Goal: Task Accomplishment & Management: Use online tool/utility

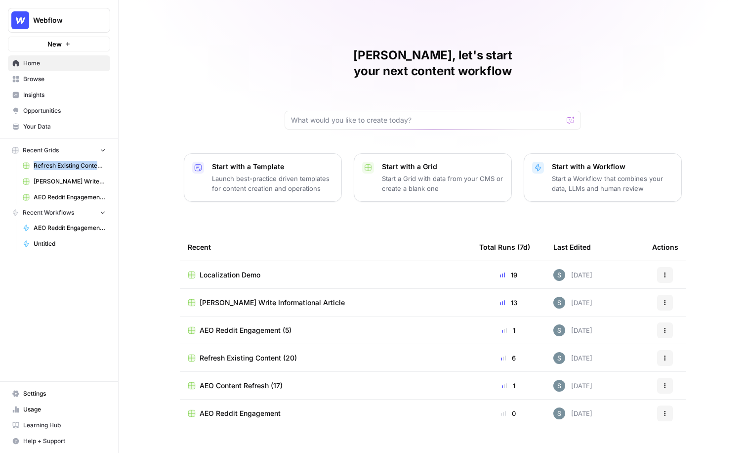
scroll to position [2, 0]
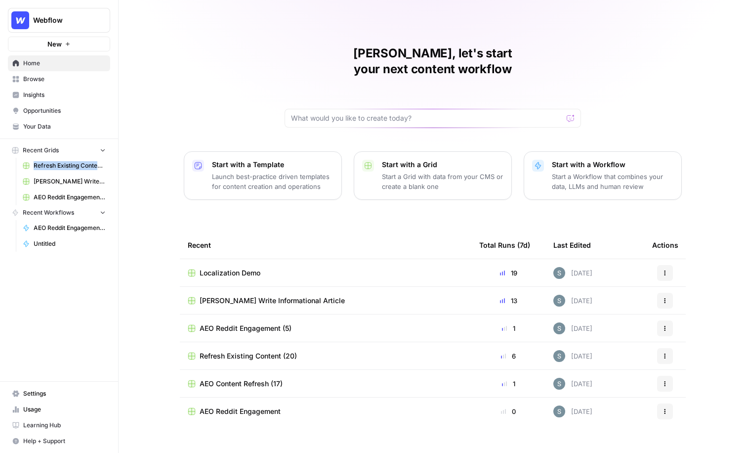
click at [60, 124] on span "Your Data" at bounding box center [64, 126] width 83 height 9
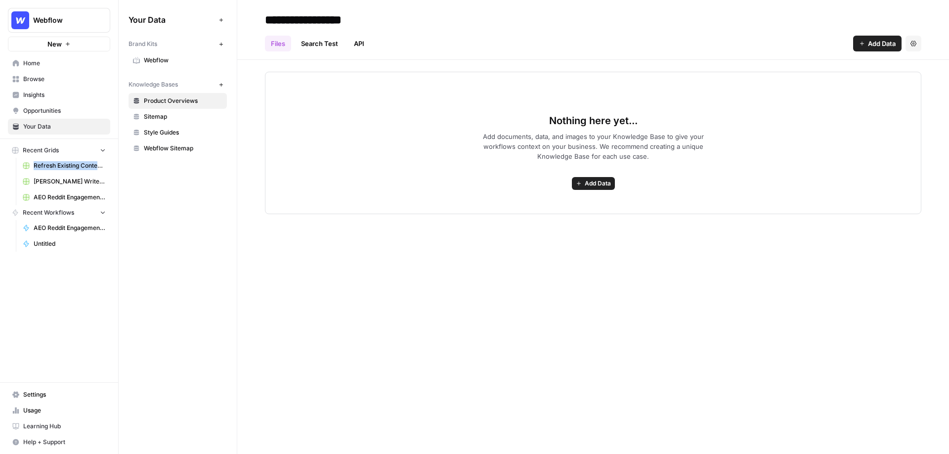
click at [161, 145] on span "Webflow Sitemap" at bounding box center [183, 148] width 79 height 9
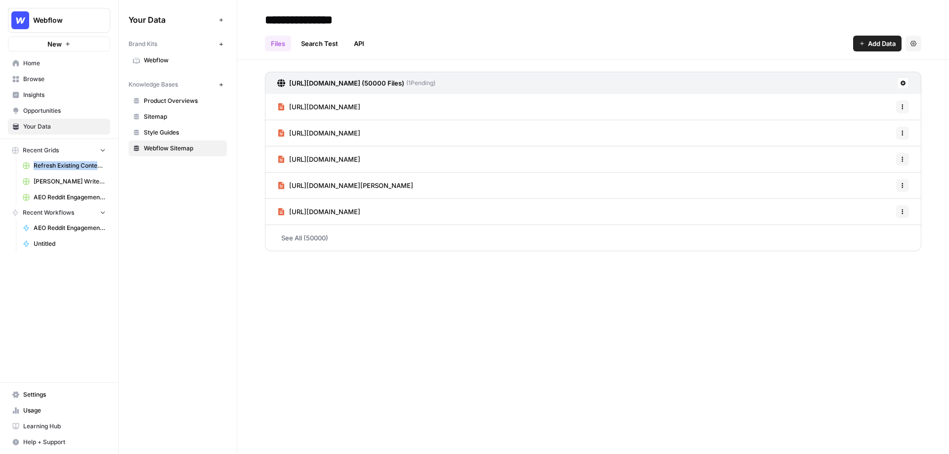
click at [61, 126] on span "Your Data" at bounding box center [64, 126] width 83 height 9
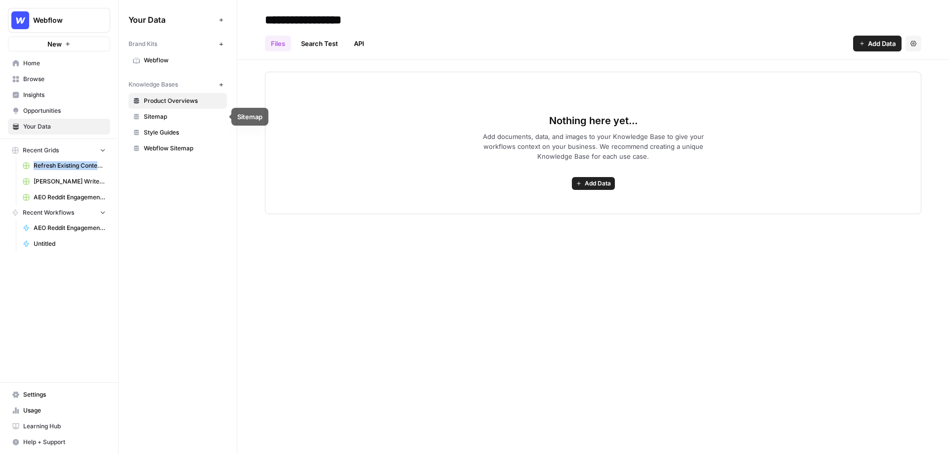
click at [191, 151] on span "Webflow Sitemap" at bounding box center [183, 148] width 79 height 9
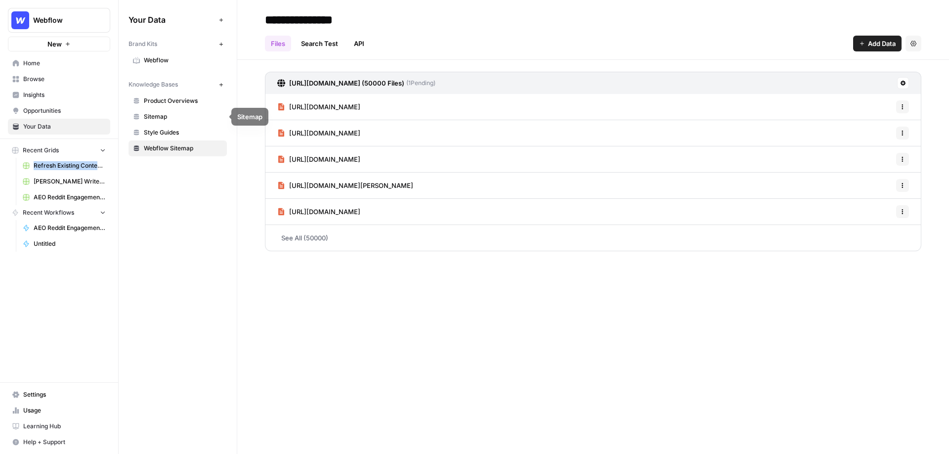
click at [176, 56] on span "Webflow" at bounding box center [183, 60] width 79 height 9
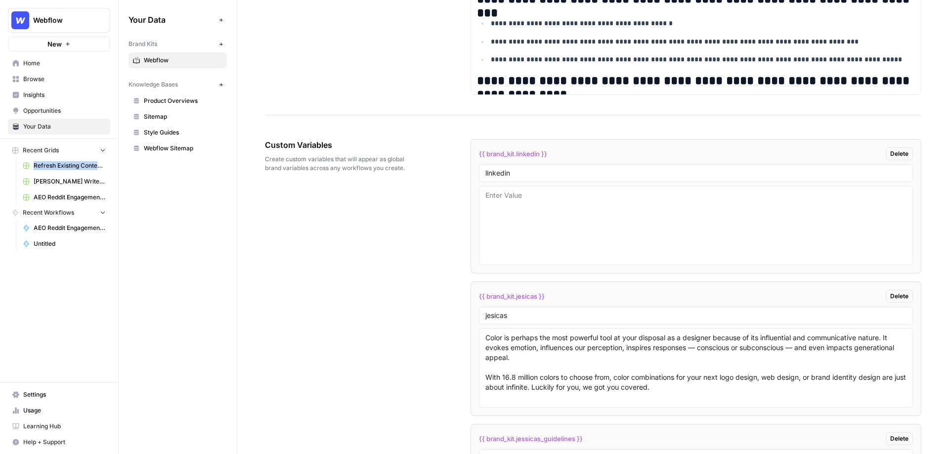
scroll to position [1464, 0]
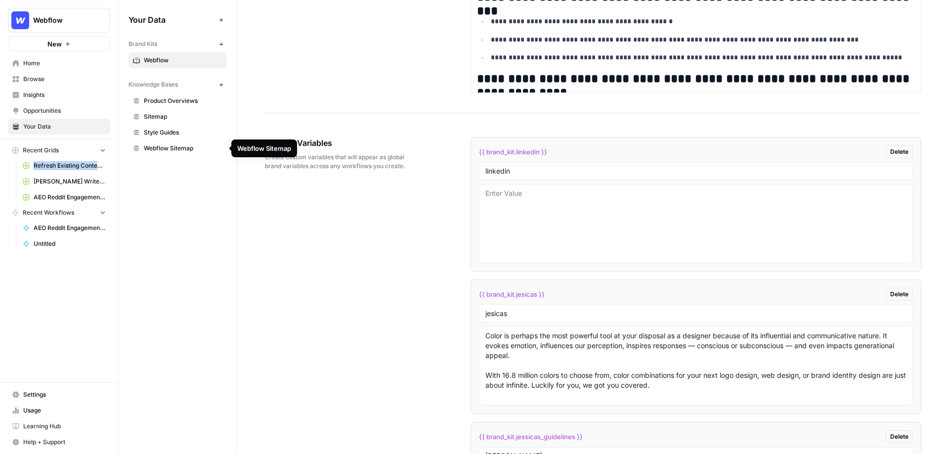
click at [163, 144] on span "Webflow Sitemap" at bounding box center [183, 148] width 79 height 9
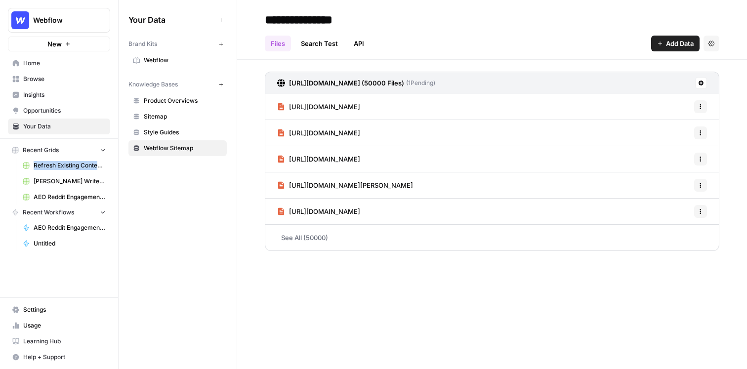
click at [181, 57] on span "Webflow" at bounding box center [183, 60] width 79 height 9
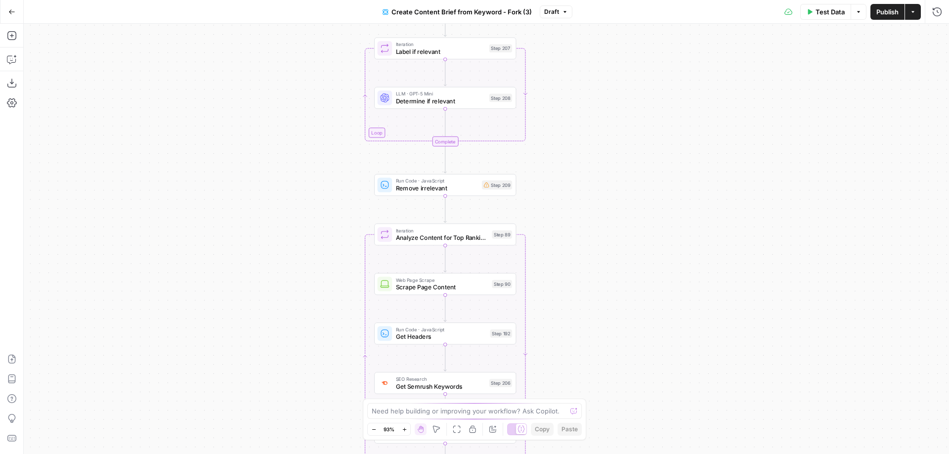
drag, startPoint x: 561, startPoint y: 170, endPoint x: 600, endPoint y: 424, distance: 257.0
click at [600, 424] on div "Workflow Input Settings Inputs Google Search Perform Google Search Step 51 Loop…" at bounding box center [486, 239] width 925 height 430
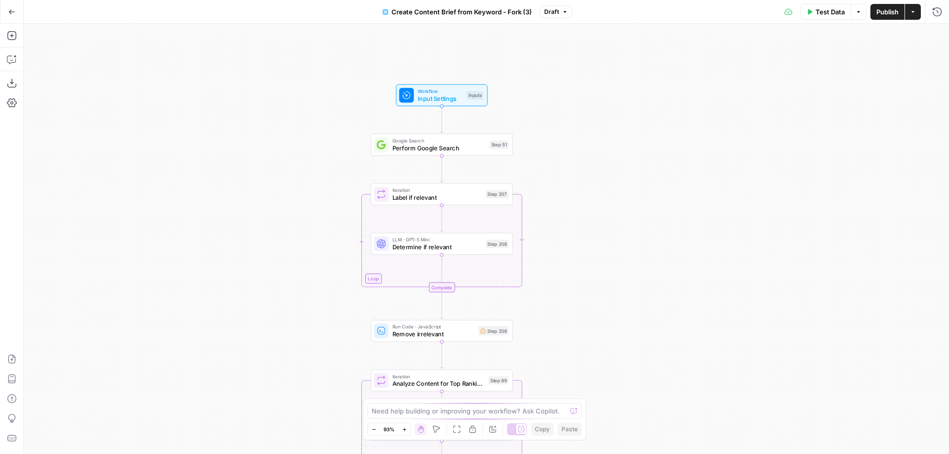
drag, startPoint x: 607, startPoint y: 170, endPoint x: 604, endPoint y: 266, distance: 96.4
click at [604, 266] on div "Workflow Input Settings Inputs Google Search Perform Google Search Step 51 Loop…" at bounding box center [486, 239] width 925 height 430
click at [447, 90] on span "Workflow" at bounding box center [440, 90] width 45 height 7
click at [939, 36] on icon "button" at bounding box center [937, 36] width 6 height 6
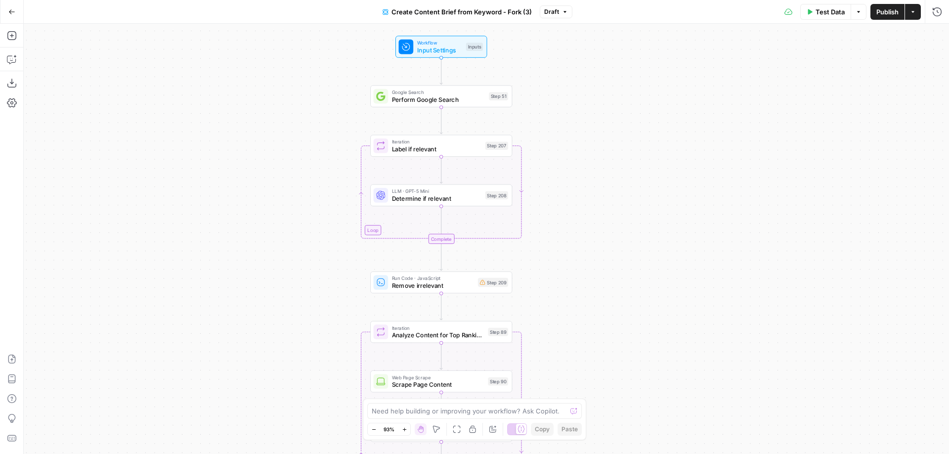
drag, startPoint x: 322, startPoint y: 239, endPoint x: 322, endPoint y: 167, distance: 72.7
click at [322, 167] on div "Workflow Input Settings Inputs Google Search Perform Google Search Step 51 Loop…" at bounding box center [486, 239] width 925 height 430
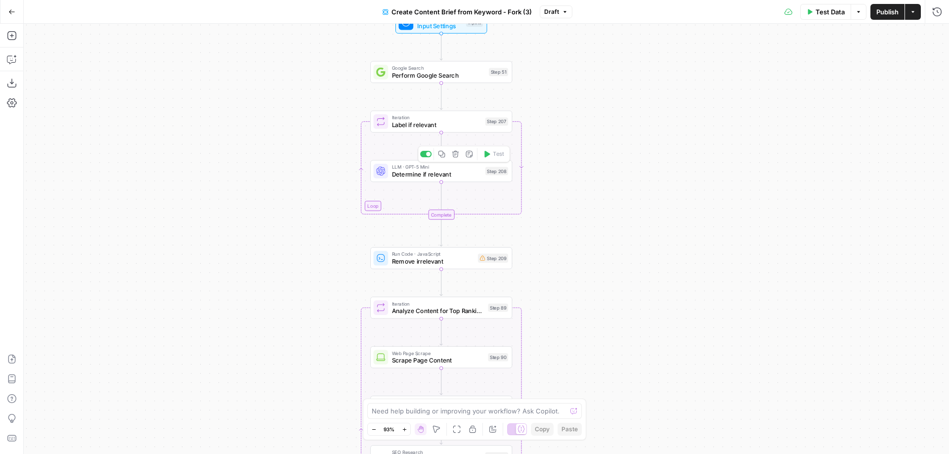
click at [443, 178] on span "Determine if relevant" at bounding box center [437, 174] width 90 height 9
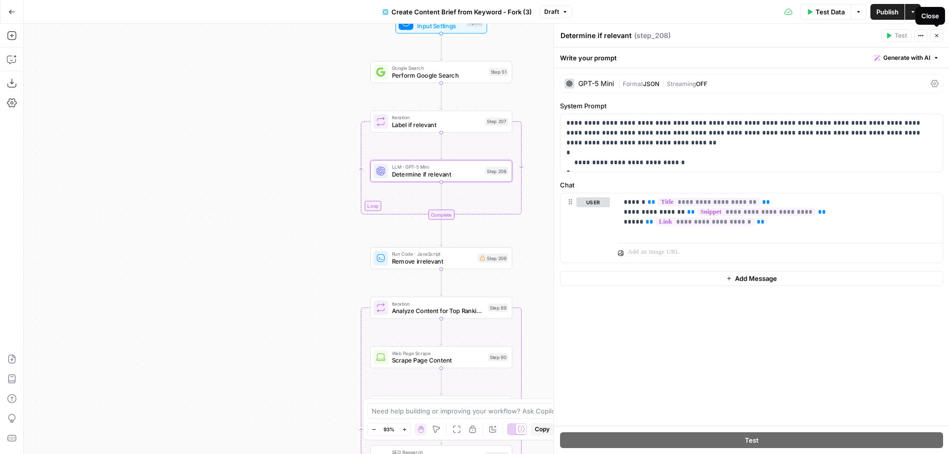
click at [933, 38] on button "Close" at bounding box center [936, 35] width 13 height 13
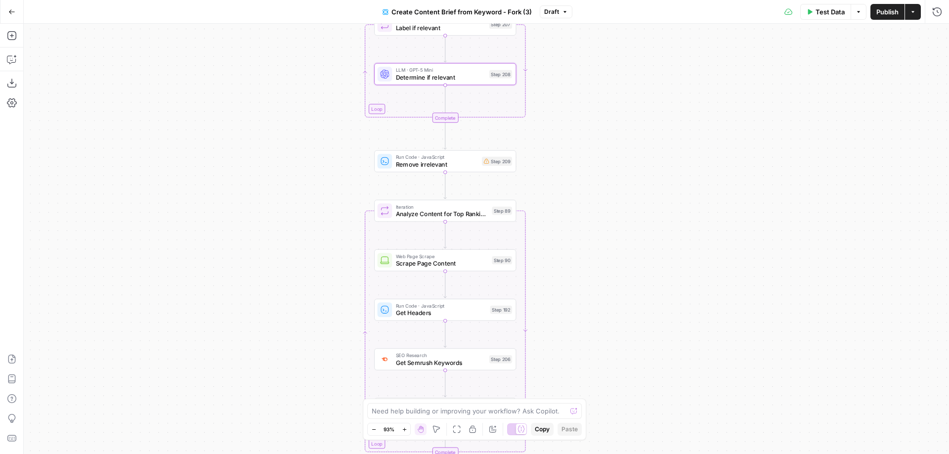
drag, startPoint x: 555, startPoint y: 282, endPoint x: 558, endPoint y: 185, distance: 96.9
click at [558, 185] on div "Workflow Input Settings Inputs Google Search Perform Google Search Step 51 Loop…" at bounding box center [486, 239] width 925 height 430
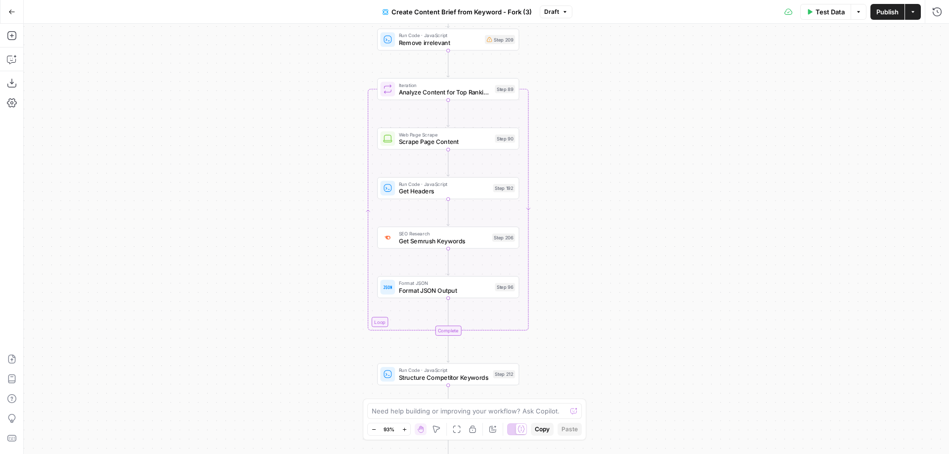
drag, startPoint x: 570, startPoint y: 266, endPoint x: 573, endPoint y: 145, distance: 121.6
click at [573, 145] on div "Workflow Input Settings Inputs Google Search Perform Google Search Step 51 Loop…" at bounding box center [486, 239] width 925 height 430
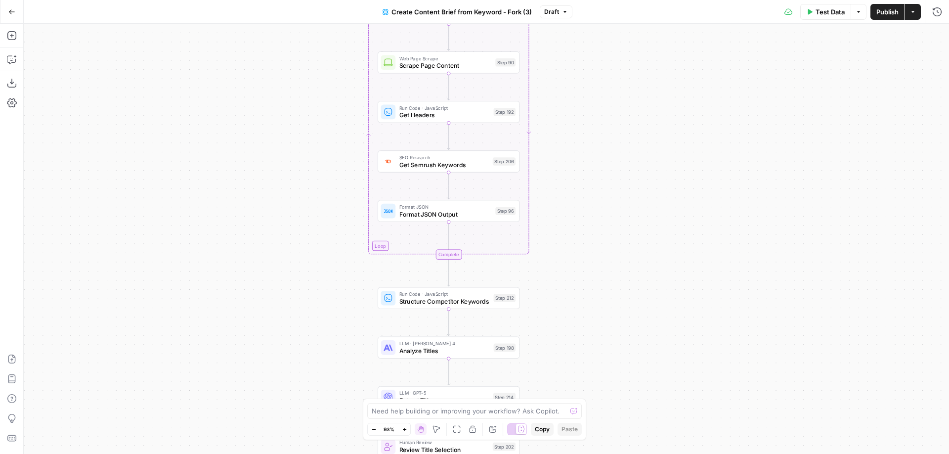
drag, startPoint x: 606, startPoint y: 367, endPoint x: 606, endPoint y: 291, distance: 76.1
click at [606, 291] on div "Workflow Input Settings Inputs Google Search Perform Google Search Step 51 Loop…" at bounding box center [486, 239] width 925 height 430
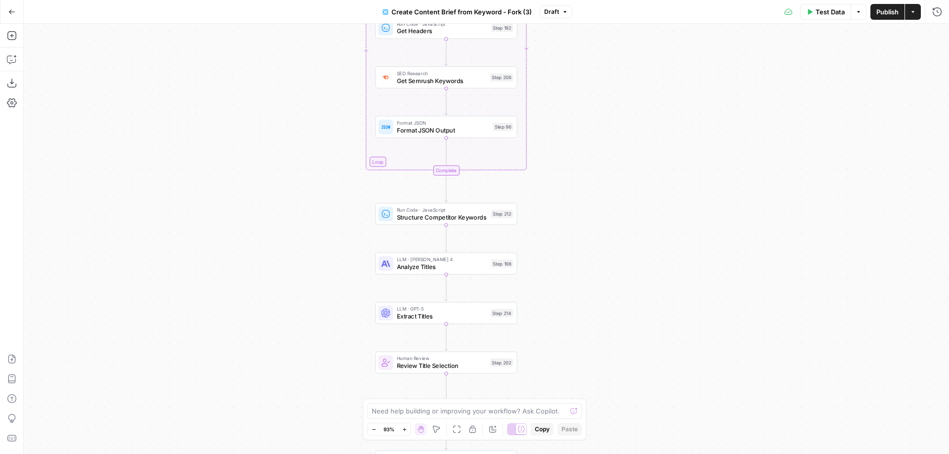
drag, startPoint x: 591, startPoint y: 329, endPoint x: 589, endPoint y: 240, distance: 89.5
click at [589, 240] on div "Workflow Input Settings Inputs Google Search Perform Google Search Step 51 Loop…" at bounding box center [486, 239] width 925 height 430
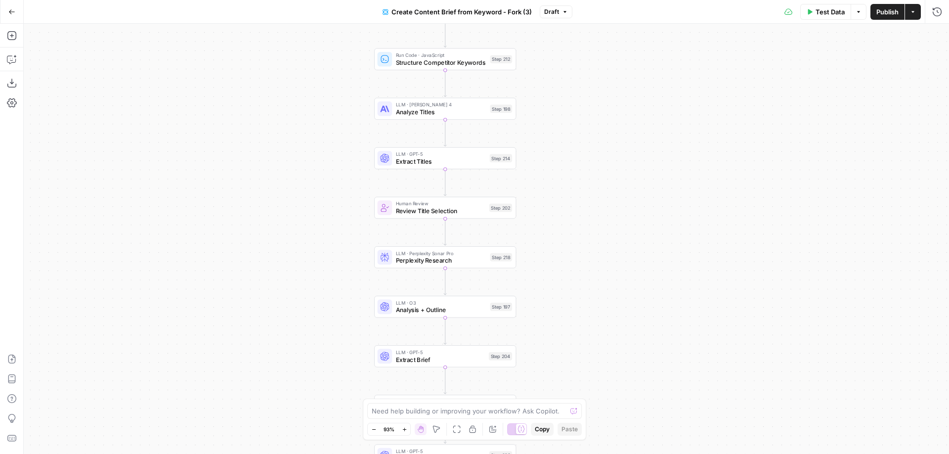
drag, startPoint x: 567, startPoint y: 296, endPoint x: 565, endPoint y: 145, distance: 150.3
click at [565, 145] on div "Workflow Input Settings Inputs Google Search Perform Google Search Step 51 Loop…" at bounding box center [486, 239] width 925 height 430
drag, startPoint x: 570, startPoint y: 299, endPoint x: 566, endPoint y: 183, distance: 116.2
click at [566, 183] on div "Workflow Input Settings Inputs Google Search Perform Google Search Step 51 Loop…" at bounding box center [486, 239] width 925 height 430
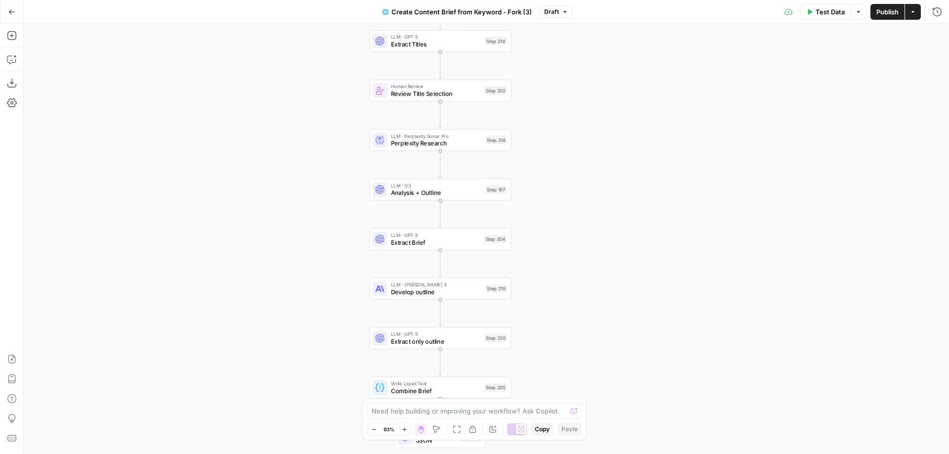
click at [440, 191] on span "Analysis + Outline" at bounding box center [436, 192] width 91 height 9
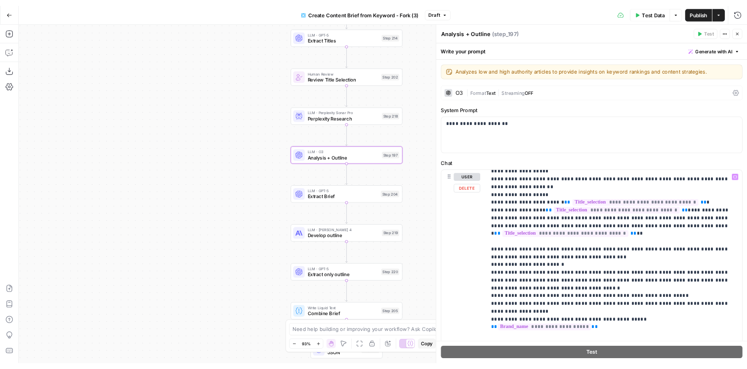
scroll to position [889, 0]
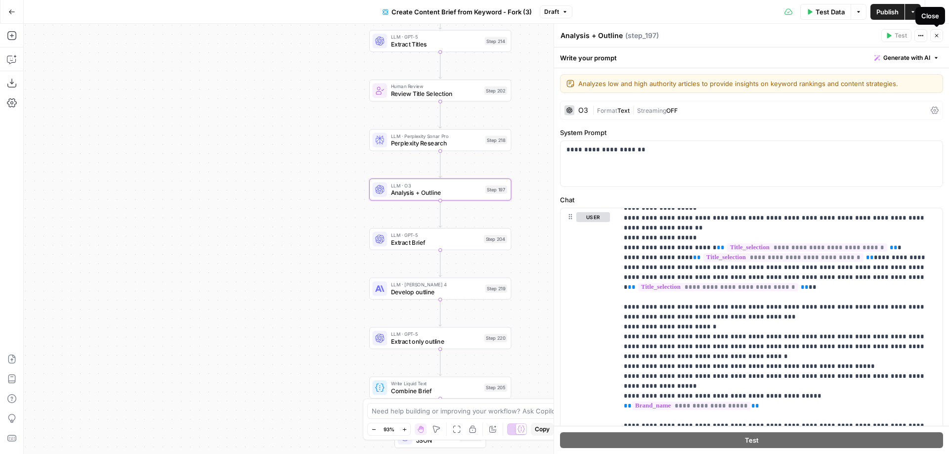
click at [934, 33] on icon "button" at bounding box center [937, 36] width 6 height 6
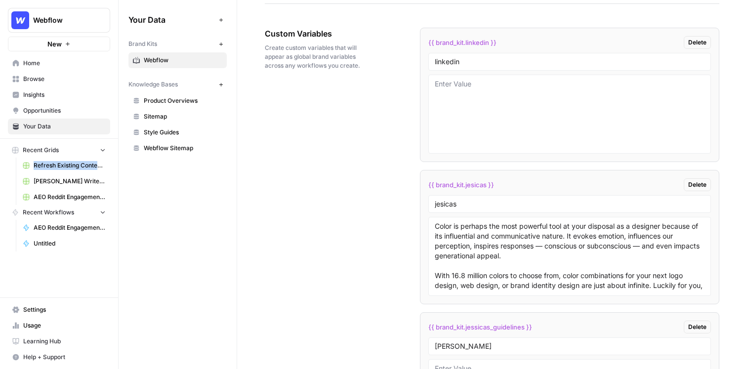
scroll to position [1626, 0]
click at [170, 149] on span "Webflow Sitemap" at bounding box center [183, 148] width 79 height 9
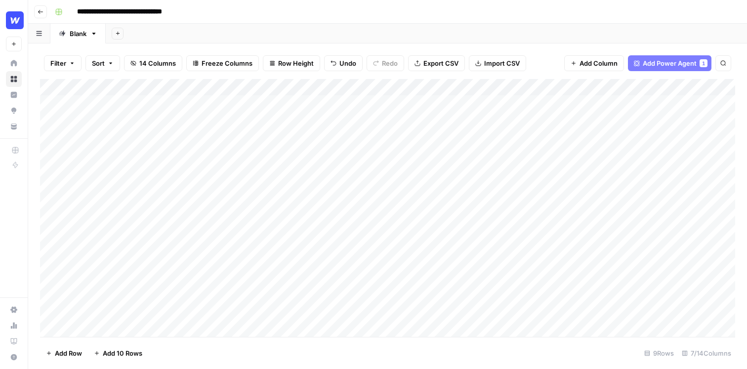
scroll to position [6, 0]
click at [262, 304] on div "Add Column" at bounding box center [387, 208] width 695 height 258
click at [332, 88] on div "Add Column" at bounding box center [387, 208] width 695 height 258
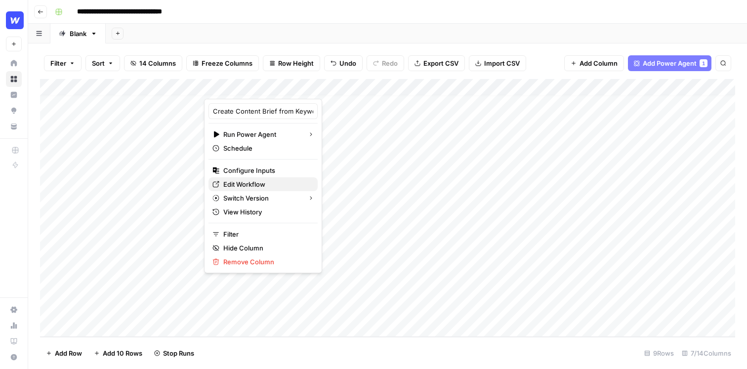
click at [258, 184] on span "Edit Workflow" at bounding box center [266, 184] width 86 height 10
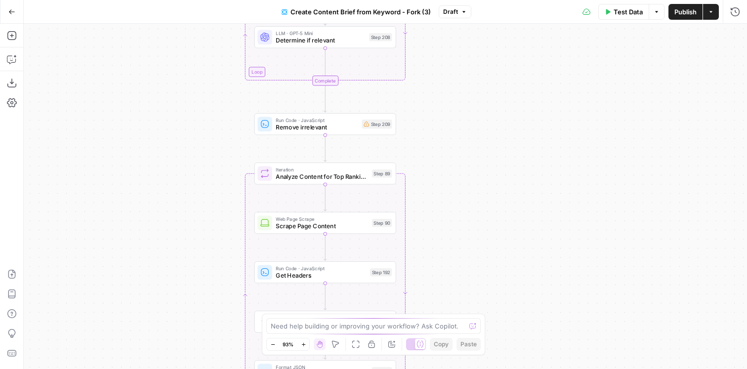
drag, startPoint x: 457, startPoint y: 85, endPoint x: 473, endPoint y: 249, distance: 165.4
click at [474, 250] on div "Workflow Input Settings Inputs Google Search Perform Google Search Step 51 Loop…" at bounding box center [386, 196] width 724 height 345
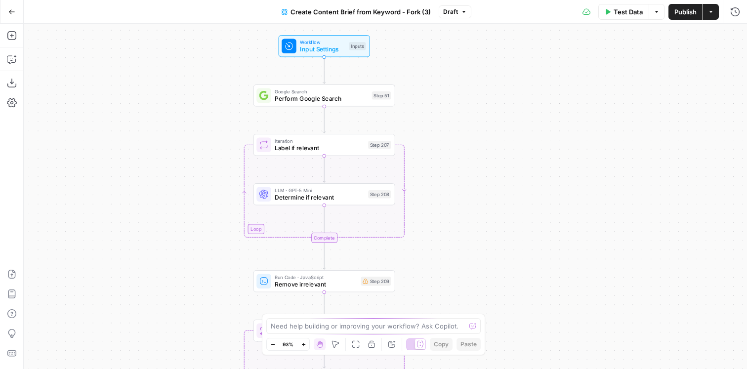
drag, startPoint x: 465, startPoint y: 110, endPoint x: 465, endPoint y: 259, distance: 149.3
click at [465, 259] on div "Workflow Input Settings Inputs Google Search Perform Google Search Step 51 Loop…" at bounding box center [386, 196] width 724 height 345
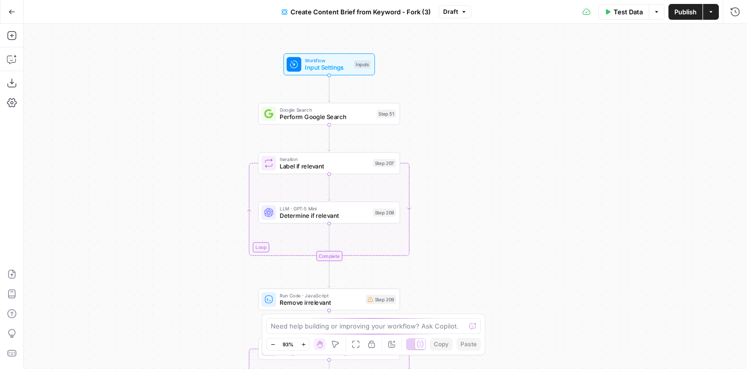
drag, startPoint x: 455, startPoint y: 116, endPoint x: 460, endPoint y: 134, distance: 18.9
click at [460, 134] on div "Workflow Input Settings Inputs Google Search Perform Google Search Step 51 Loop…" at bounding box center [386, 196] width 724 height 345
click at [16, 42] on button "Add Steps" at bounding box center [12, 36] width 16 height 16
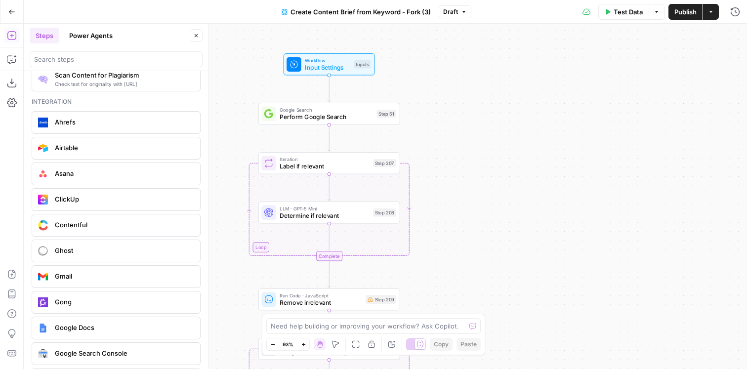
scroll to position [1807, 0]
click at [96, 35] on button "Power Agents" at bounding box center [90, 36] width 55 height 16
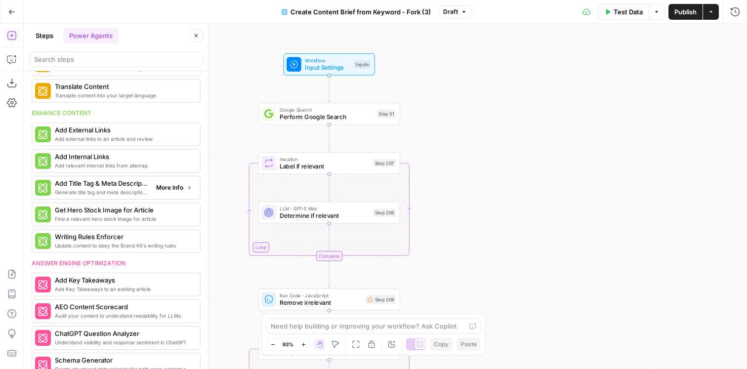
scroll to position [167, 0]
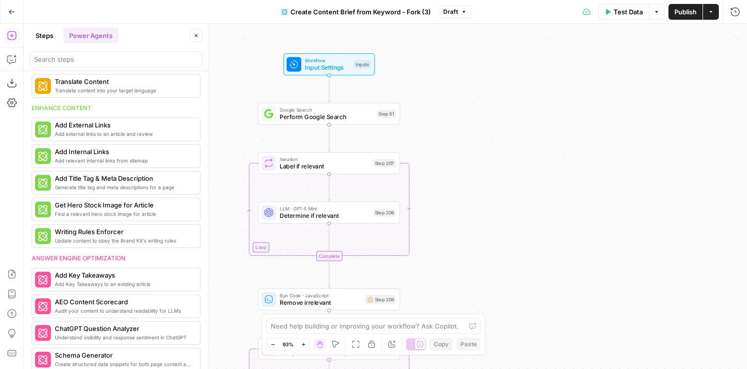
click at [196, 34] on icon "button" at bounding box center [196, 36] width 6 height 6
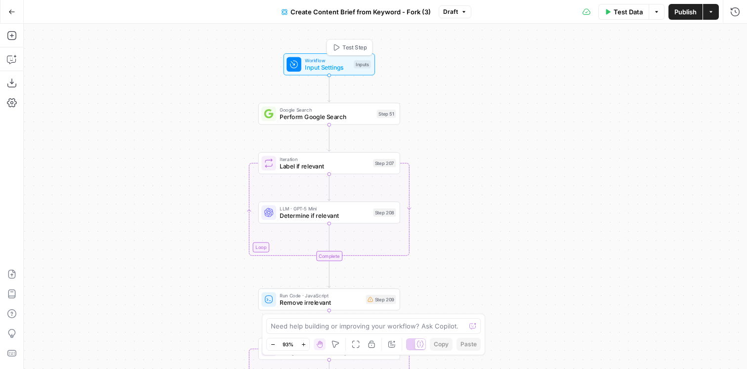
click at [342, 65] on span "Input Settings" at bounding box center [327, 67] width 45 height 9
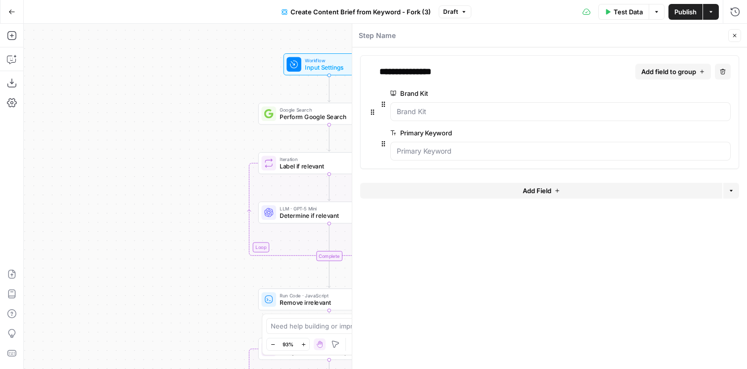
click at [265, 79] on div "Workflow Input Settings Inputs Google Search Perform Google Search Step 51 Loop…" at bounding box center [386, 196] width 724 height 345
click at [734, 30] on button "Close" at bounding box center [734, 35] width 13 height 13
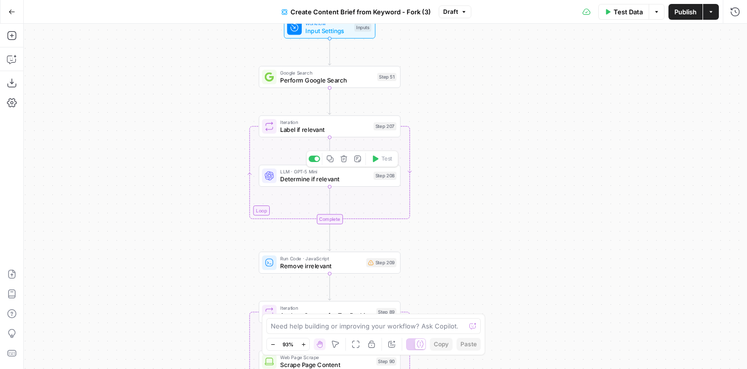
click at [329, 173] on span "LLM · GPT-5 Mini" at bounding box center [324, 171] width 89 height 7
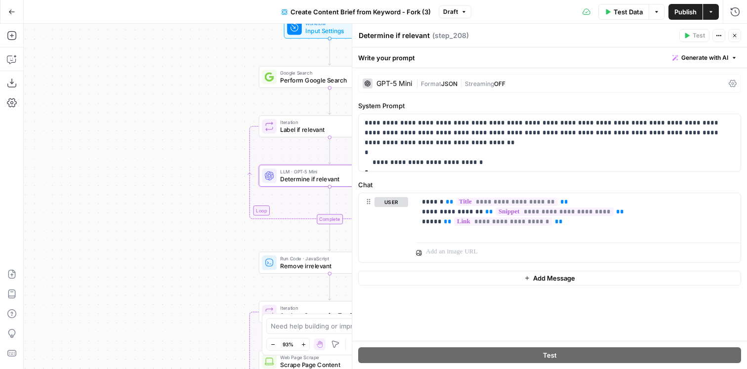
click at [735, 40] on button "Close" at bounding box center [734, 35] width 13 height 13
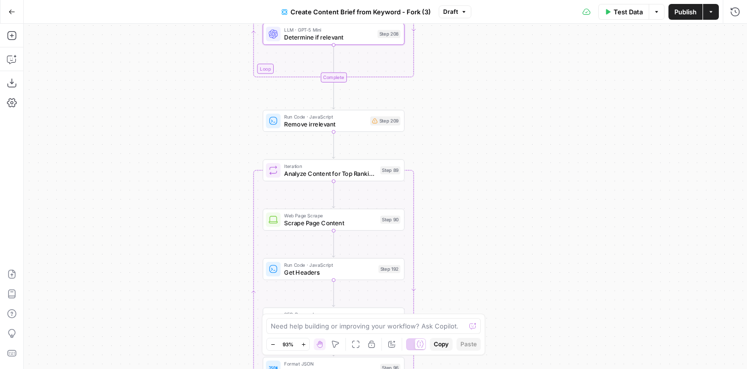
drag, startPoint x: 453, startPoint y: 197, endPoint x: 457, endPoint y: 54, distance: 142.9
click at [457, 54] on div "Workflow Input Settings Inputs Google Search Perform Google Search Step 51 Loop…" at bounding box center [386, 196] width 724 height 345
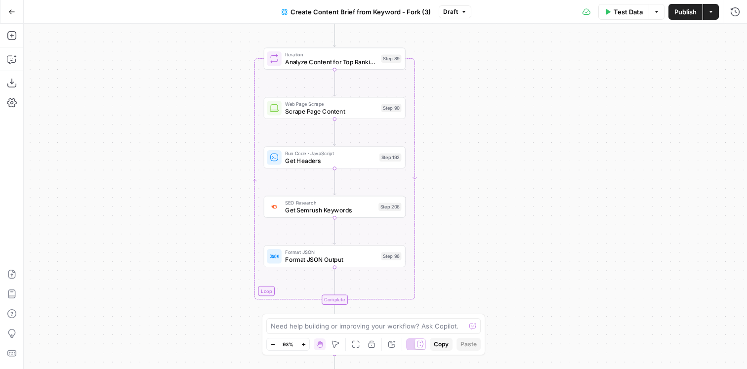
drag, startPoint x: 421, startPoint y: 145, endPoint x: 422, endPoint y: 34, distance: 111.2
click at [422, 34] on div "Workflow Input Settings Inputs Google Search Perform Google Search Step 51 Loop…" at bounding box center [386, 196] width 724 height 345
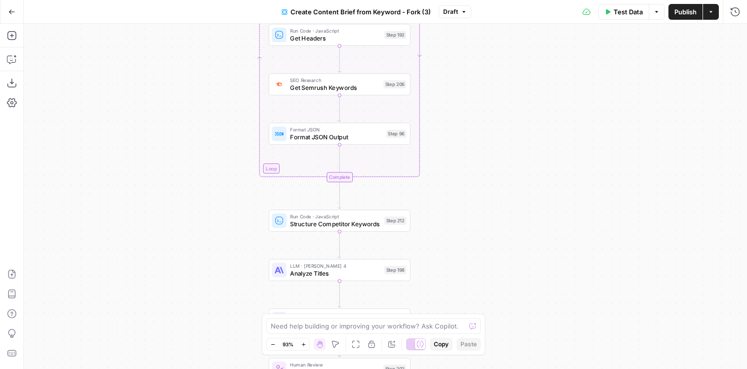
drag, startPoint x: 470, startPoint y: 240, endPoint x: 475, endPoint y: 115, distance: 125.1
click at [475, 115] on div "Workflow Input Settings Inputs Google Search Perform Google Search Step 51 Loop…" at bounding box center [386, 196] width 724 height 345
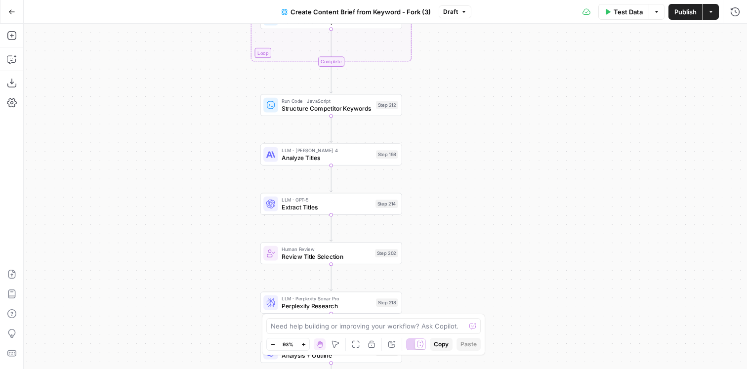
drag, startPoint x: 444, startPoint y: 222, endPoint x: 435, endPoint y: 107, distance: 115.5
click at [435, 107] on div "Workflow Input Settings Inputs Google Search Perform Google Search Step 51 Loop…" at bounding box center [386, 196] width 724 height 345
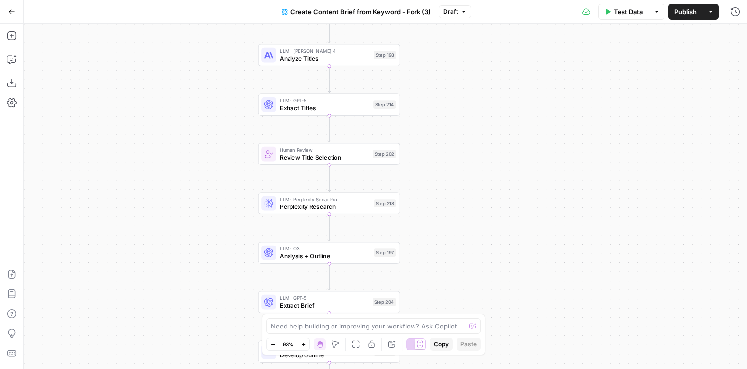
drag, startPoint x: 435, startPoint y: 172, endPoint x: 433, endPoint y: 74, distance: 97.9
click at [433, 74] on div "Workflow Input Settings Inputs Google Search Perform Google Search Step 51 Loop…" at bounding box center [386, 196] width 724 height 345
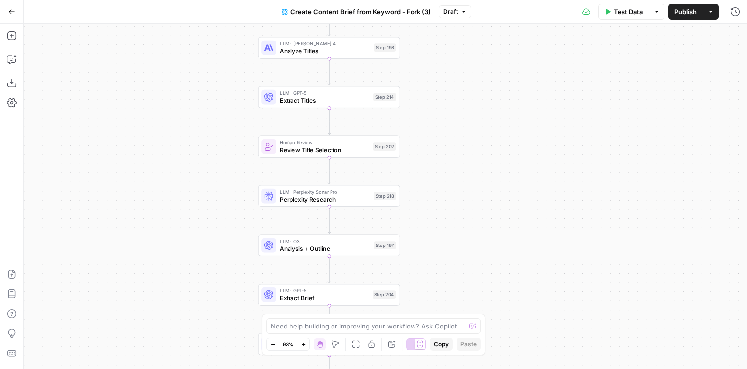
drag, startPoint x: 426, startPoint y: 250, endPoint x: 426, endPoint y: 243, distance: 6.4
click at [426, 243] on div "Workflow Input Settings Inputs Google Search Perform Google Search Step 51 Loop…" at bounding box center [386, 196] width 724 height 345
click at [313, 252] on span "Analysis + Outline" at bounding box center [325, 248] width 90 height 9
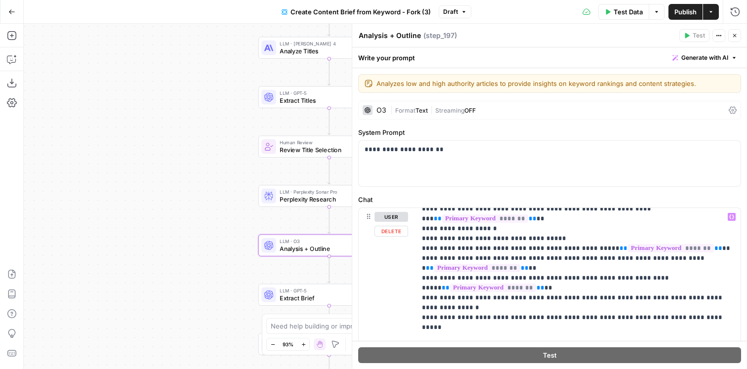
scroll to position [415, 0]
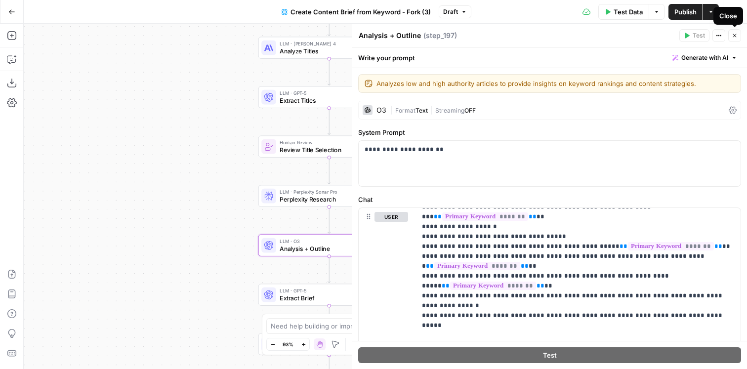
click at [737, 37] on icon "button" at bounding box center [735, 36] width 6 height 6
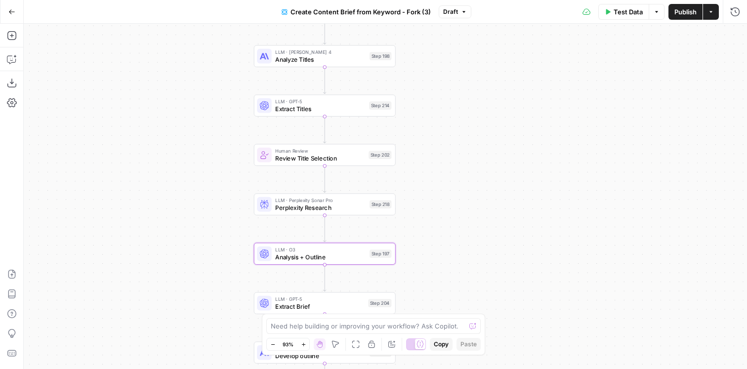
drag, startPoint x: 448, startPoint y: 277, endPoint x: 444, endPoint y: 287, distance: 10.8
click at [444, 287] on div "Workflow Input Settings Inputs Google Search Perform Google Search Step 51 Loop…" at bounding box center [386, 196] width 724 height 345
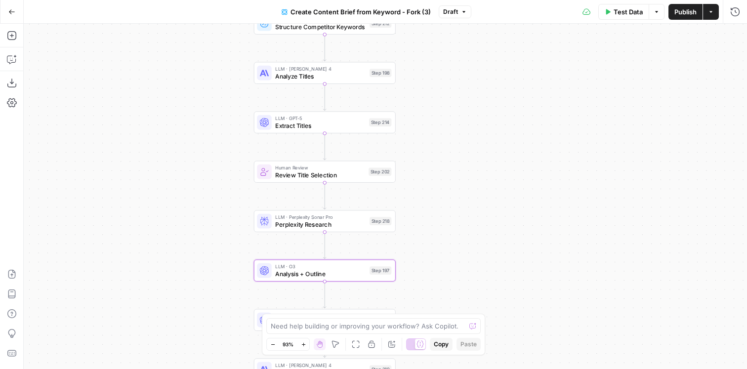
drag, startPoint x: 458, startPoint y: 142, endPoint x: 458, endPoint y: 158, distance: 15.3
click at [458, 158] on div "Workflow Input Settings Inputs Google Search Perform Google Search Step 51 Loop…" at bounding box center [386, 196] width 724 height 345
click at [327, 126] on span "Extract Titles" at bounding box center [320, 125] width 90 height 9
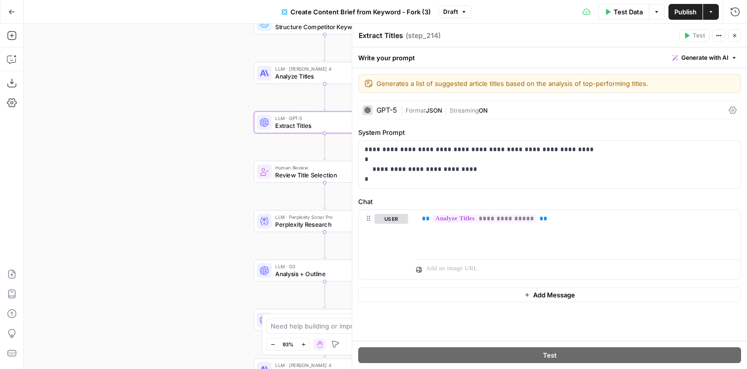
click at [732, 36] on icon "button" at bounding box center [735, 36] width 6 height 6
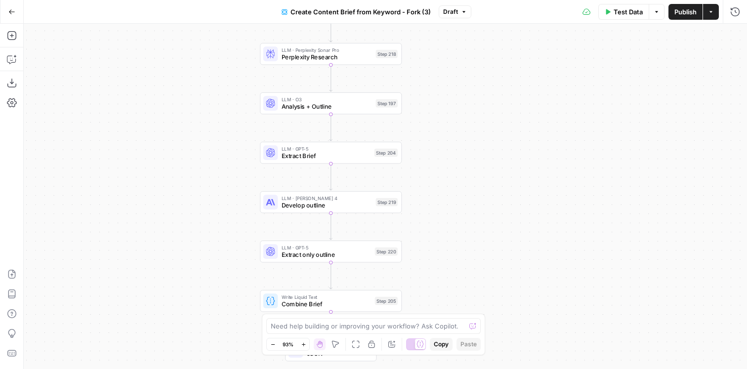
drag, startPoint x: 439, startPoint y: 266, endPoint x: 443, endPoint y: 165, distance: 100.9
click at [443, 165] on div "Workflow Input Settings Inputs Google Search Perform Google Search Step 51 Loop…" at bounding box center [386, 196] width 724 height 345
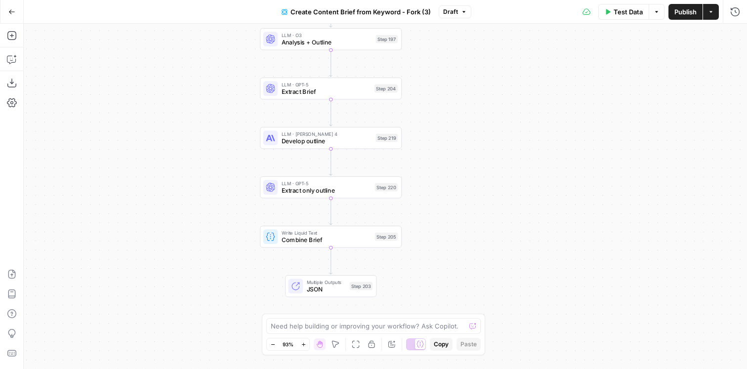
drag, startPoint x: 490, startPoint y: 218, endPoint x: 490, endPoint y: 155, distance: 63.3
click at [490, 155] on div "Workflow Input Settings Inputs Google Search Perform Google Search Step 51 Loop…" at bounding box center [386, 196] width 724 height 345
click at [712, 7] on button "Actions" at bounding box center [711, 12] width 16 height 16
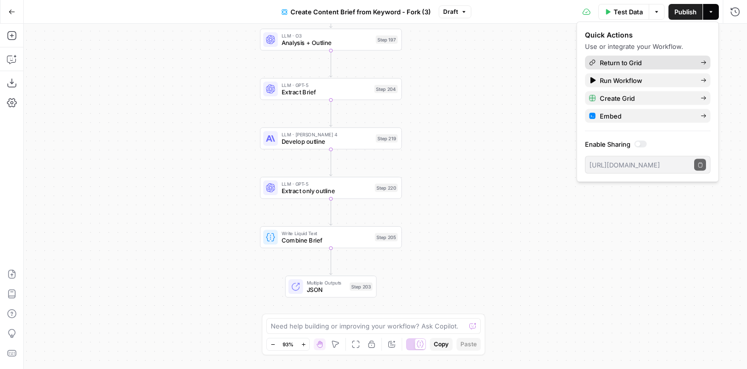
click at [651, 59] on span "Return to Grid" at bounding box center [646, 63] width 93 height 10
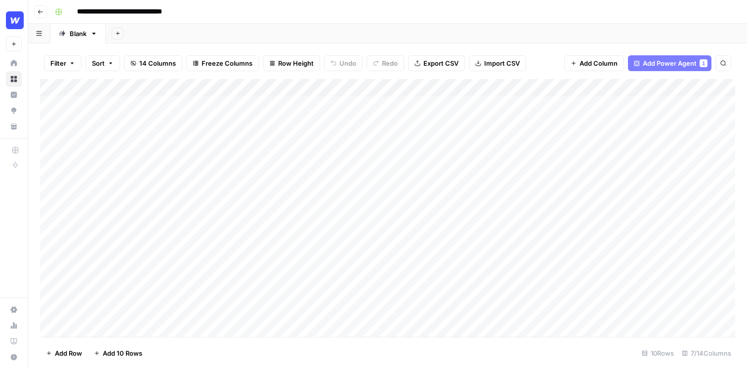
scroll to position [32, 0]
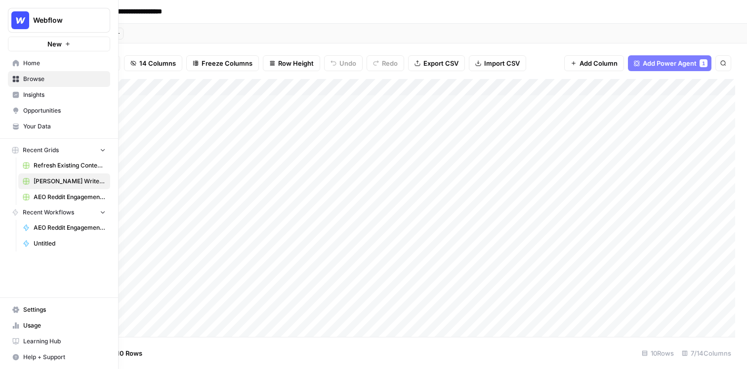
click at [173, 50] on div "Filter Sort 14 Columns Freeze Columns Row Height Undo Redo Export CSV Import CS…" at bounding box center [387, 63] width 695 height 32
click at [205, 38] on div "Add Sheet" at bounding box center [427, 34] width 642 height 20
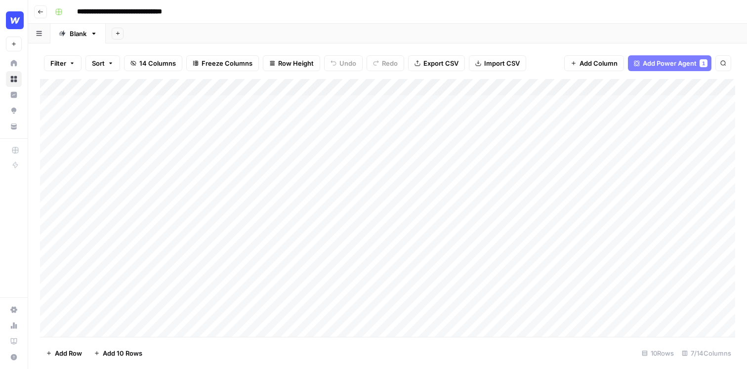
scroll to position [32, 0]
click at [342, 304] on div "Add Column" at bounding box center [387, 208] width 695 height 258
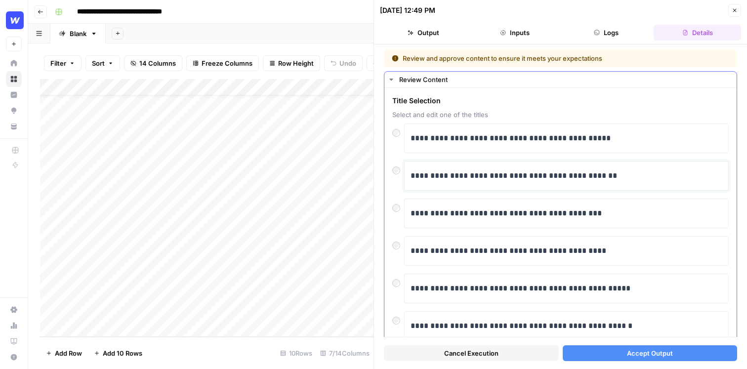
click at [447, 170] on p "**********" at bounding box center [567, 176] width 312 height 13
click at [644, 354] on span "Accept Output" at bounding box center [650, 353] width 46 height 10
click at [731, 6] on button "Close" at bounding box center [734, 10] width 13 height 13
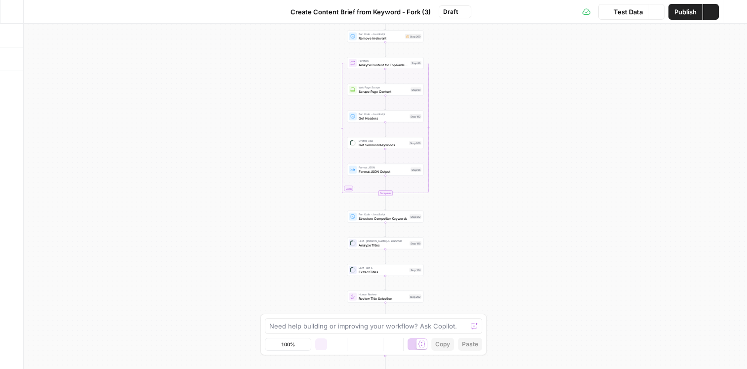
click at [16, 16] on button "Go Back" at bounding box center [12, 12] width 18 height 18
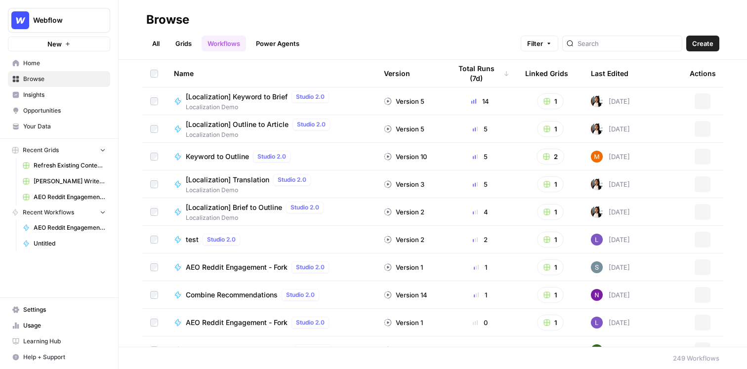
click at [54, 178] on span "[PERSON_NAME] Write Informational Article" at bounding box center [70, 181] width 72 height 9
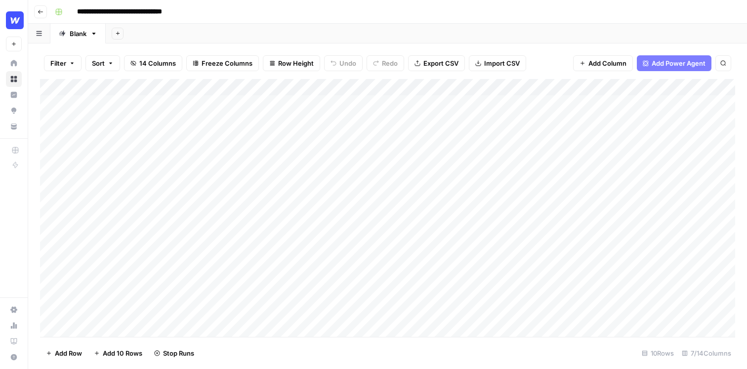
click at [418, 283] on div "Add Column" at bounding box center [387, 208] width 695 height 258
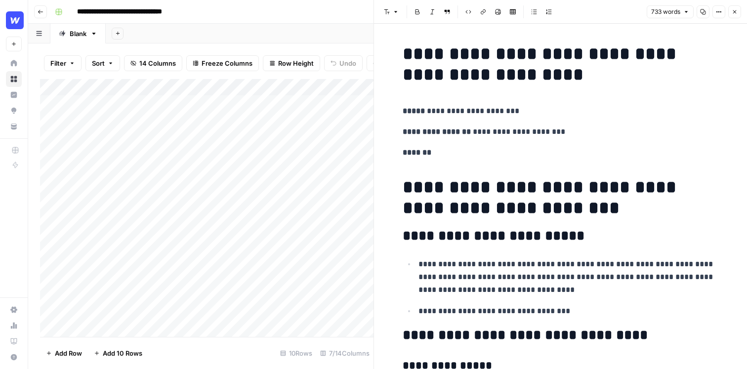
click at [534, 130] on p "**********" at bounding box center [561, 132] width 316 height 13
click at [590, 138] on p "**********" at bounding box center [561, 132] width 316 height 13
drag, startPoint x: 543, startPoint y: 183, endPoint x: 481, endPoint y: 154, distance: 68.8
click at [444, 214] on span "Edit with AI" at bounding box center [457, 210] width 31 height 9
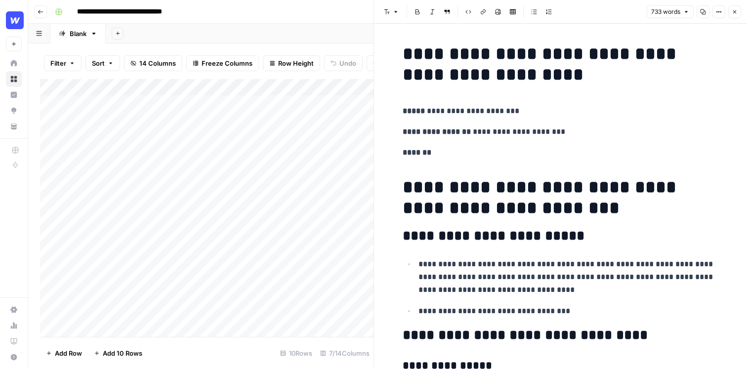
click at [630, 136] on p "**********" at bounding box center [561, 132] width 316 height 13
click at [736, 14] on icon "button" at bounding box center [735, 12] width 6 height 6
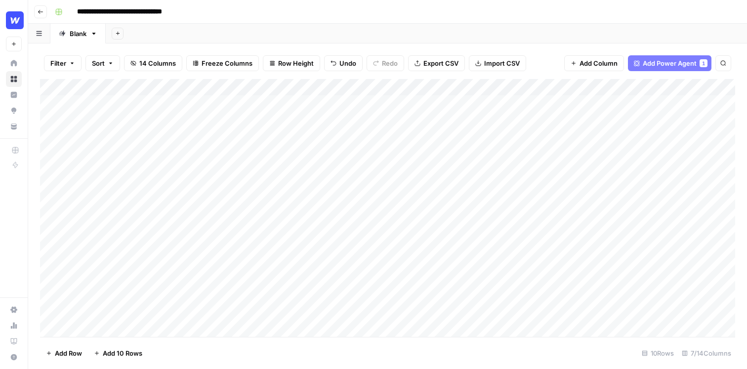
drag, startPoint x: 635, startPoint y: 303, endPoint x: 577, endPoint y: 291, distance: 59.6
click at [577, 293] on div "Add Column" at bounding box center [387, 208] width 695 height 258
click at [614, 287] on div "Add Column" at bounding box center [387, 208] width 695 height 258
click at [646, 258] on div "Add Column" at bounding box center [387, 208] width 695 height 258
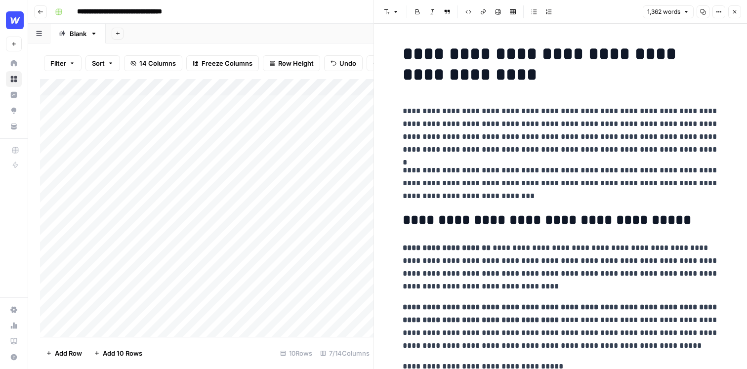
click at [542, 84] on h1 "**********" at bounding box center [561, 64] width 316 height 42
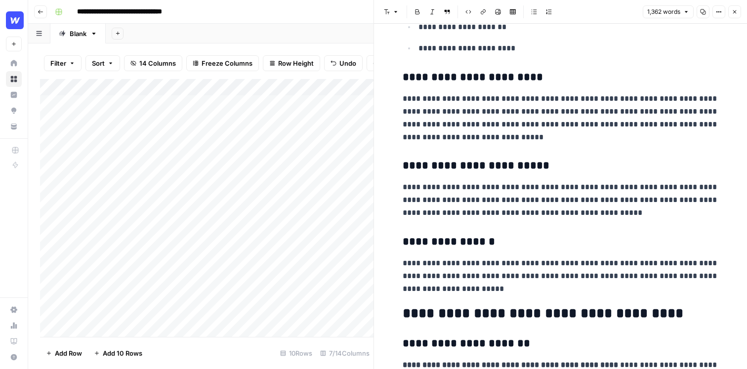
scroll to position [770, 0]
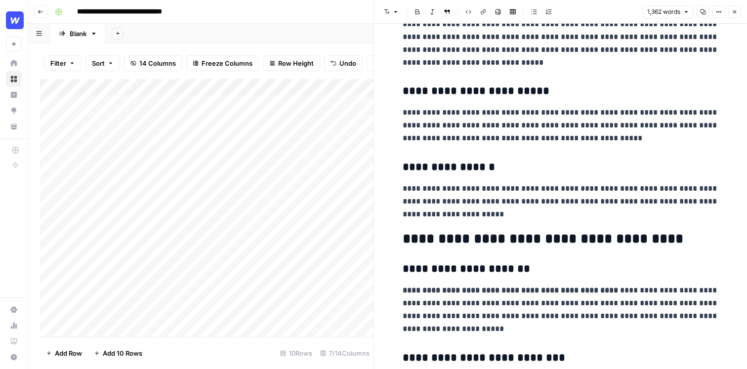
click at [738, 13] on button "Close" at bounding box center [734, 11] width 13 height 13
